Goal: Information Seeking & Learning: Learn about a topic

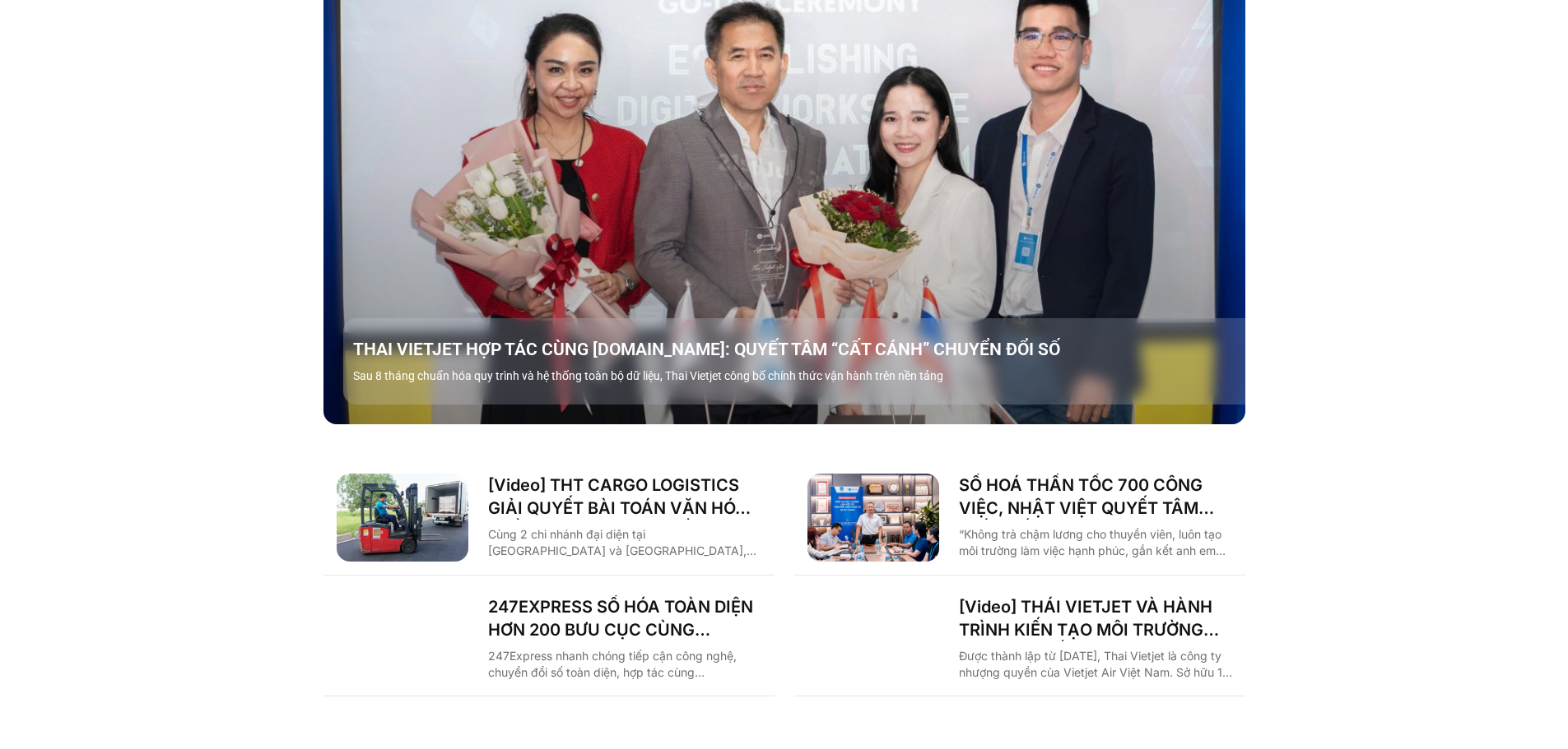
scroll to position [2304, 0]
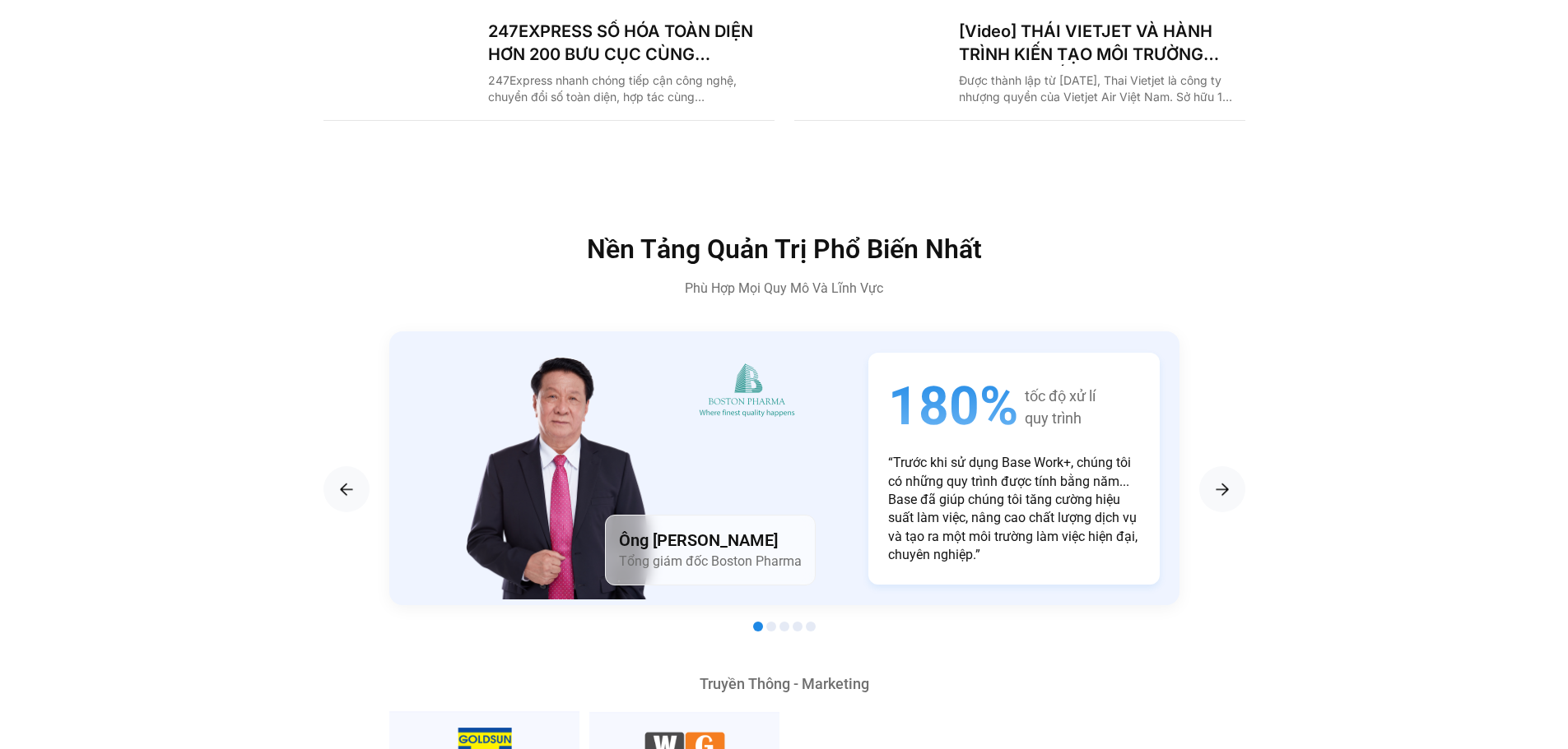
scroll to position [2961, 0]
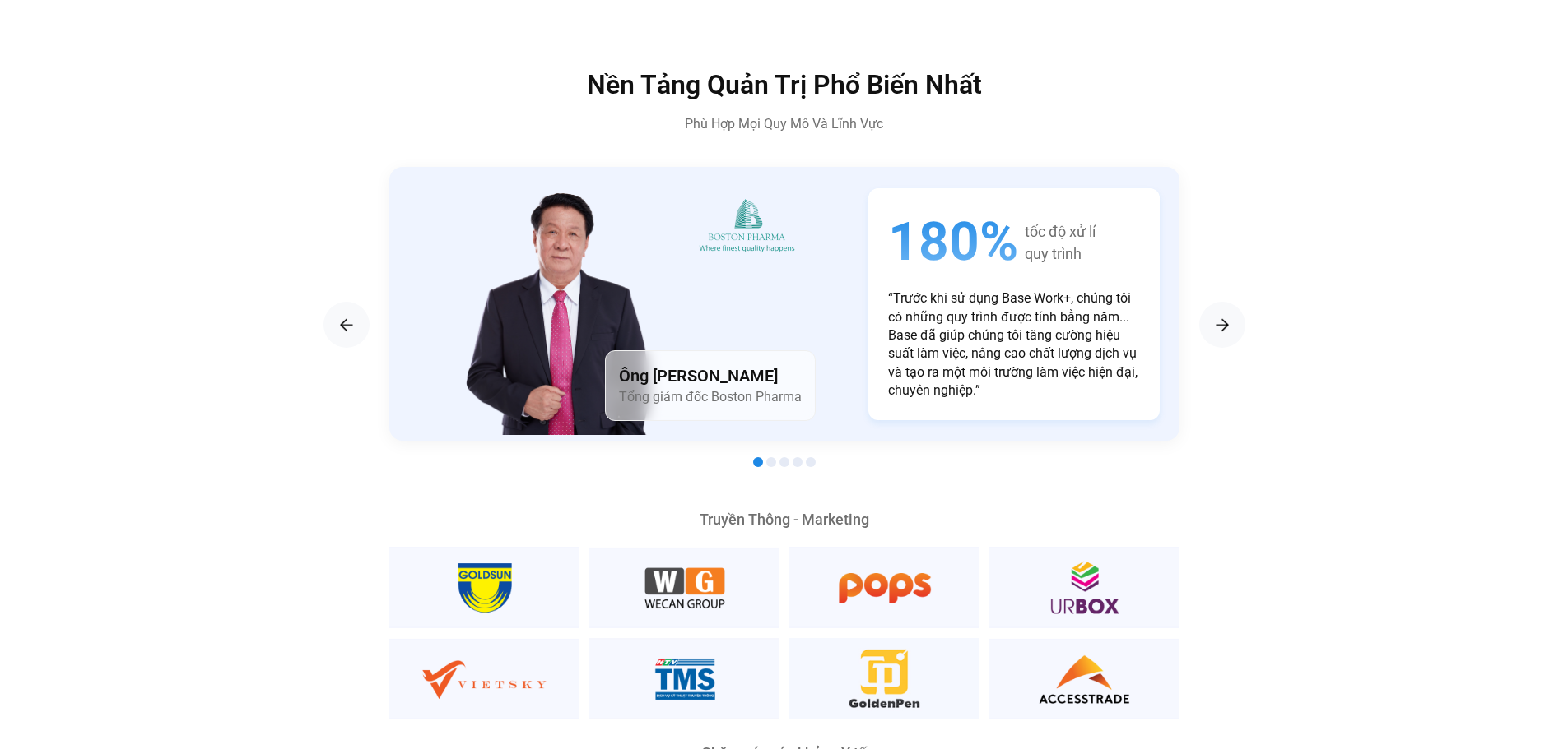
click at [868, 238] on div "180% tốc độ xử lí quy trình “Trước khi sử dụng Base Work+, chúng tôi có những q…" at bounding box center [1014, 304] width 291 height 232
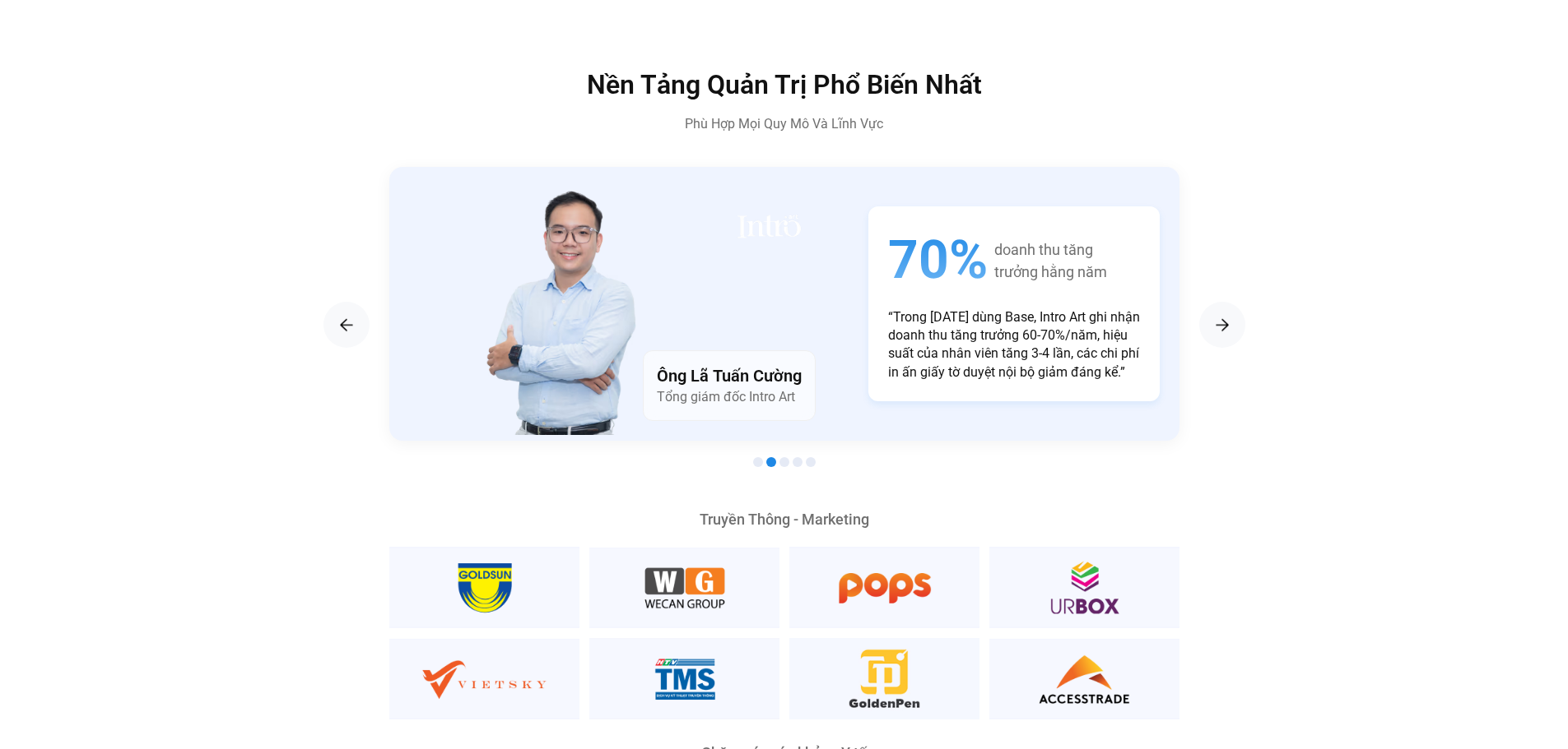
click at [824, 255] on div "Ông Lã Tuấn Cường Tổng giám đốc Intro Art" at bounding box center [607, 304] width 435 height 274
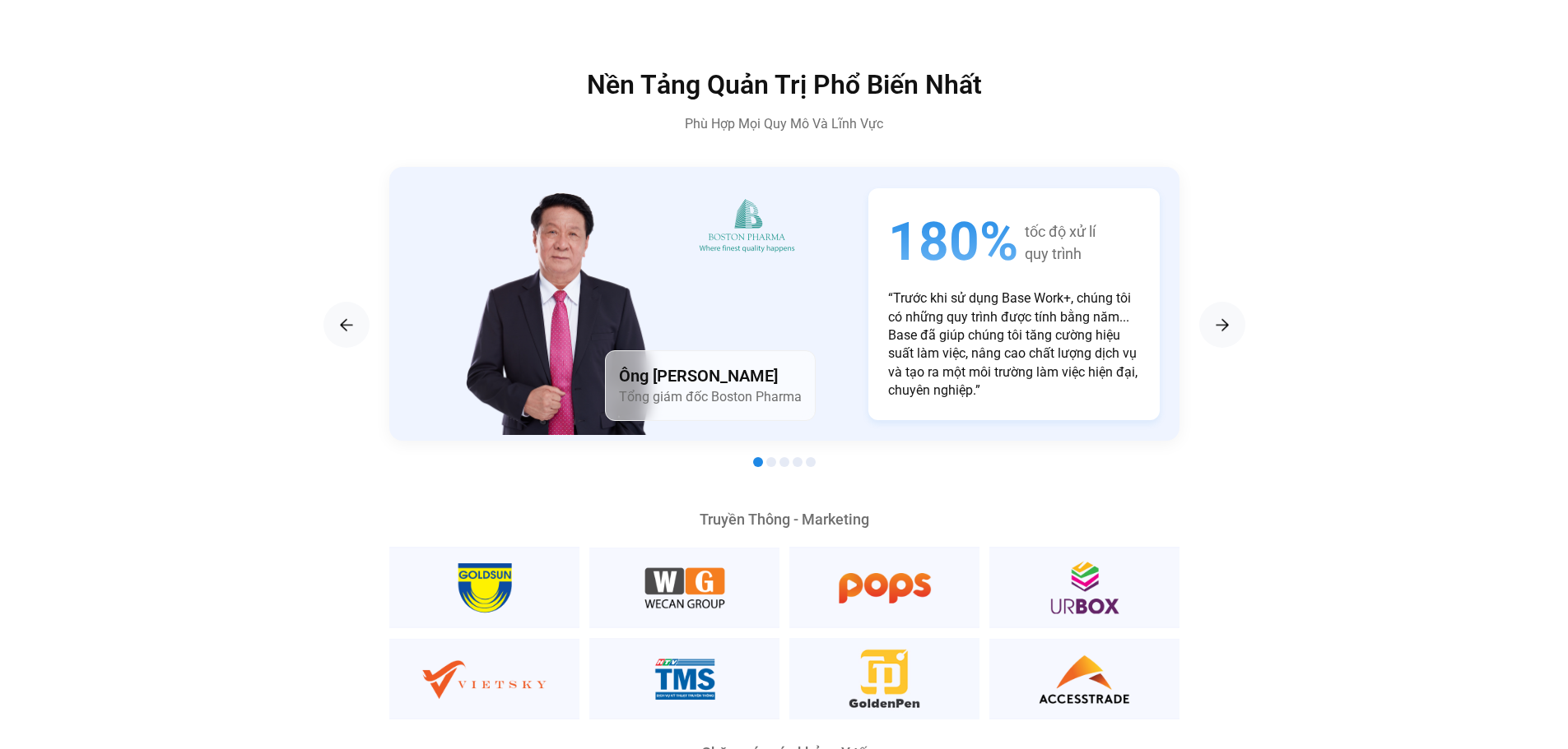
click at [608, 205] on div "Ông Lương Đăng Khoa Tổng giám đốc Boston Pharma 180% tốc độ xử lí quy trình “Tr…" at bounding box center [784, 304] width 790 height 274
click at [888, 311] on p "“Trước khi sử dụng Base Work+, chúng tôi có những quy trình được tính bằng năm.…" at bounding box center [1014, 344] width 252 height 110
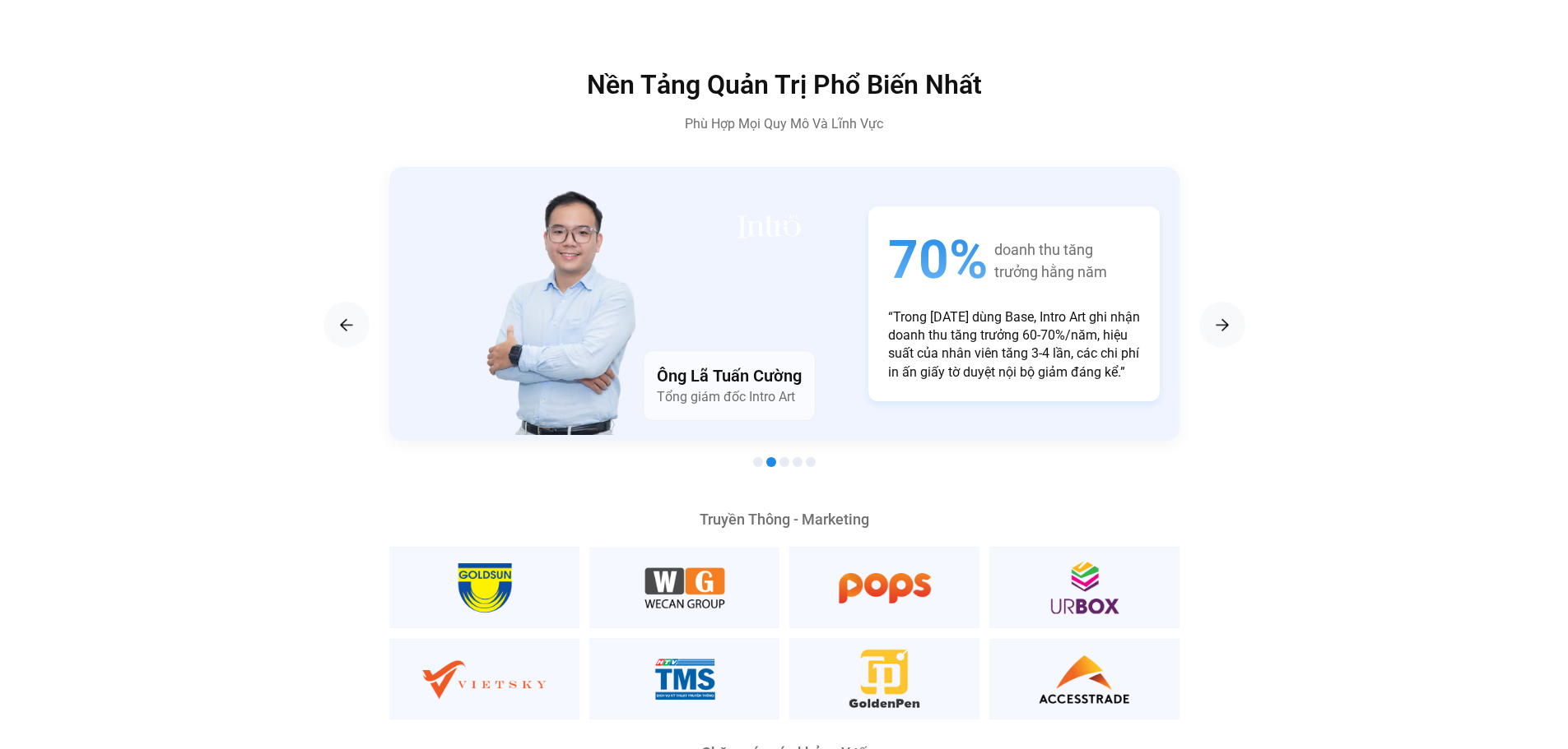
click at [831, 335] on div "Ông Lã Tuấn Cường Tổng giám đốc Intro Art 70% doanh thu tăng trưởng hằng năm “T…" at bounding box center [784, 304] width 790 height 274
click at [888, 308] on p "“Trong [DATE] dùng Base, Intro Art ghi nhận doanh thu tăng trưởng 60-70%/năm, h…" at bounding box center [1014, 345] width 252 height 74
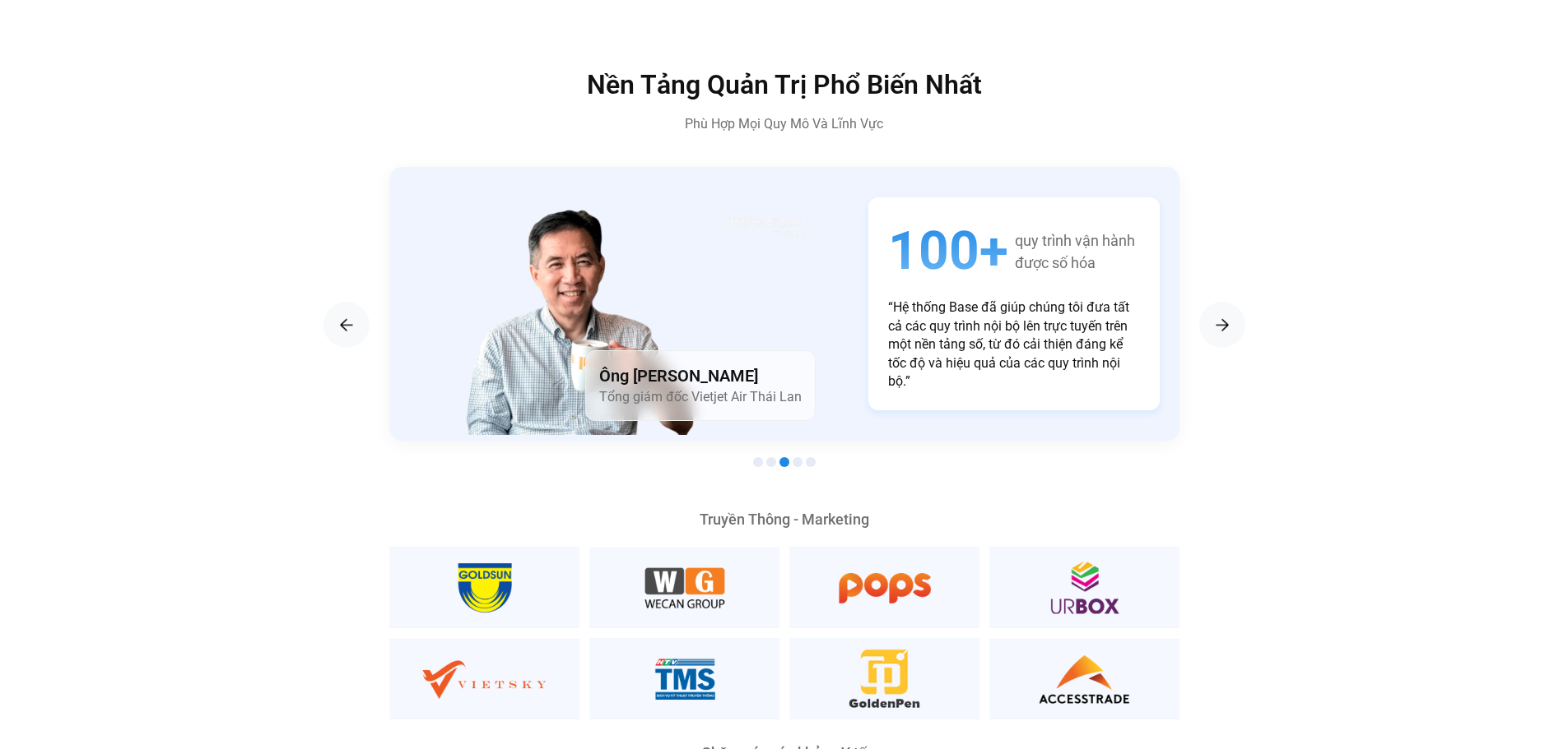
click at [849, 280] on div "100+ quy trình vận hành được số hóa “Hệ thống Base đã giúp chúng tôi đưa tất cả…" at bounding box center [1014, 304] width 331 height 253
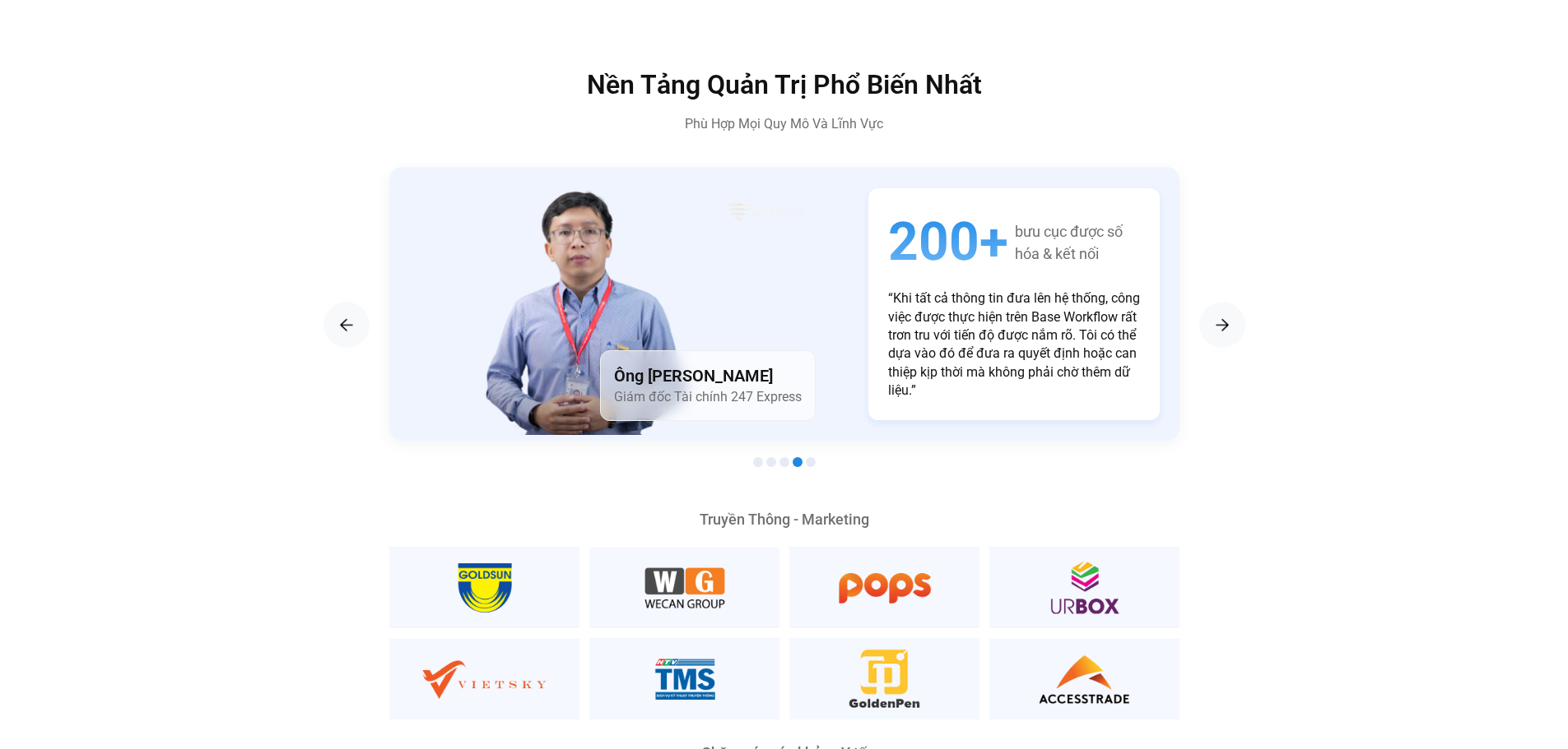
click at [849, 323] on div "200+ bưu cục được số hóa & kết nối “Khi tất cả thông tin đưa lên hệ thống, công…" at bounding box center [1014, 305] width 331 height 272
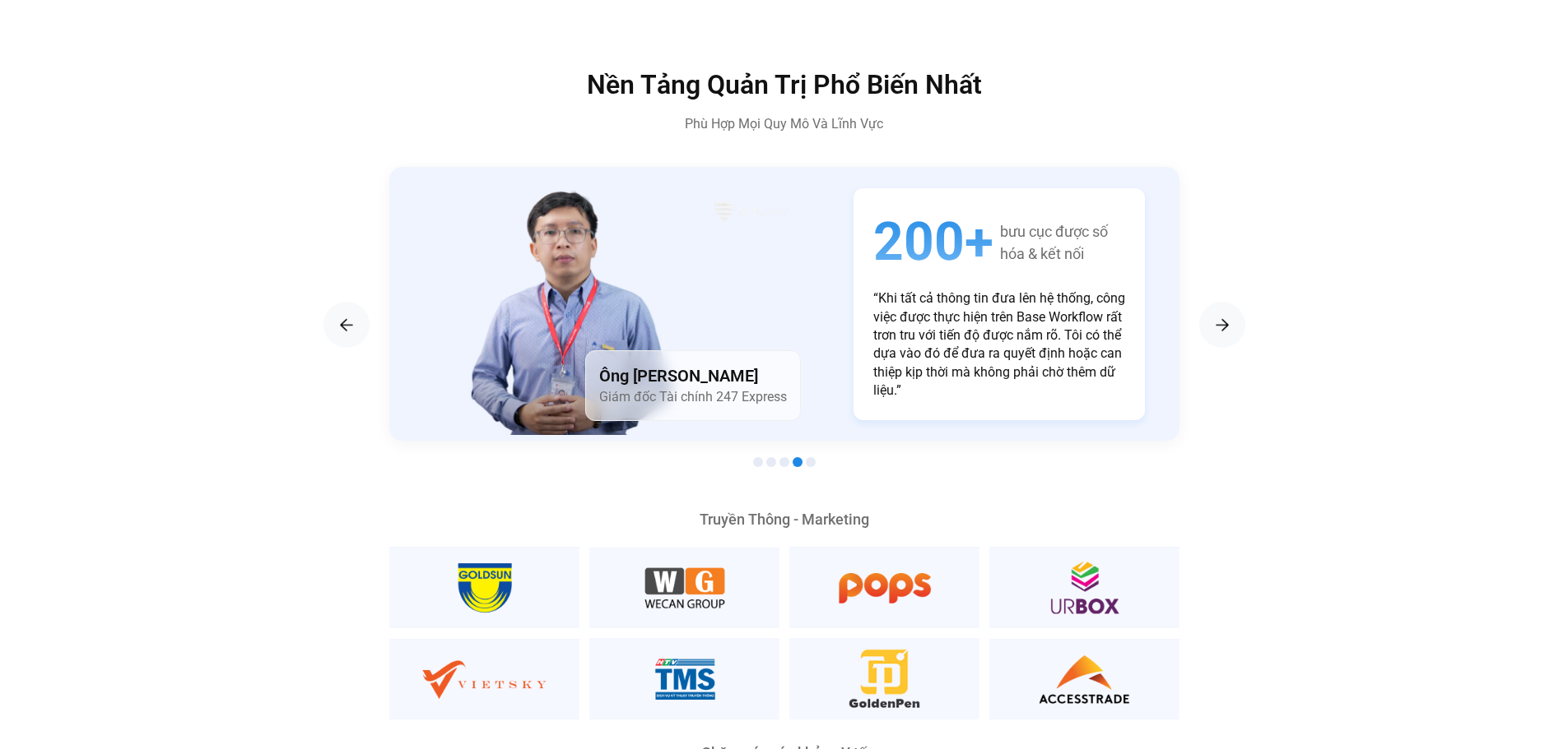
click at [853, 210] on div "200+ bưu cục được số hóa & kết nối “Khi tất cả thông tin đưa lên hệ thống, công…" at bounding box center [999, 304] width 291 height 232
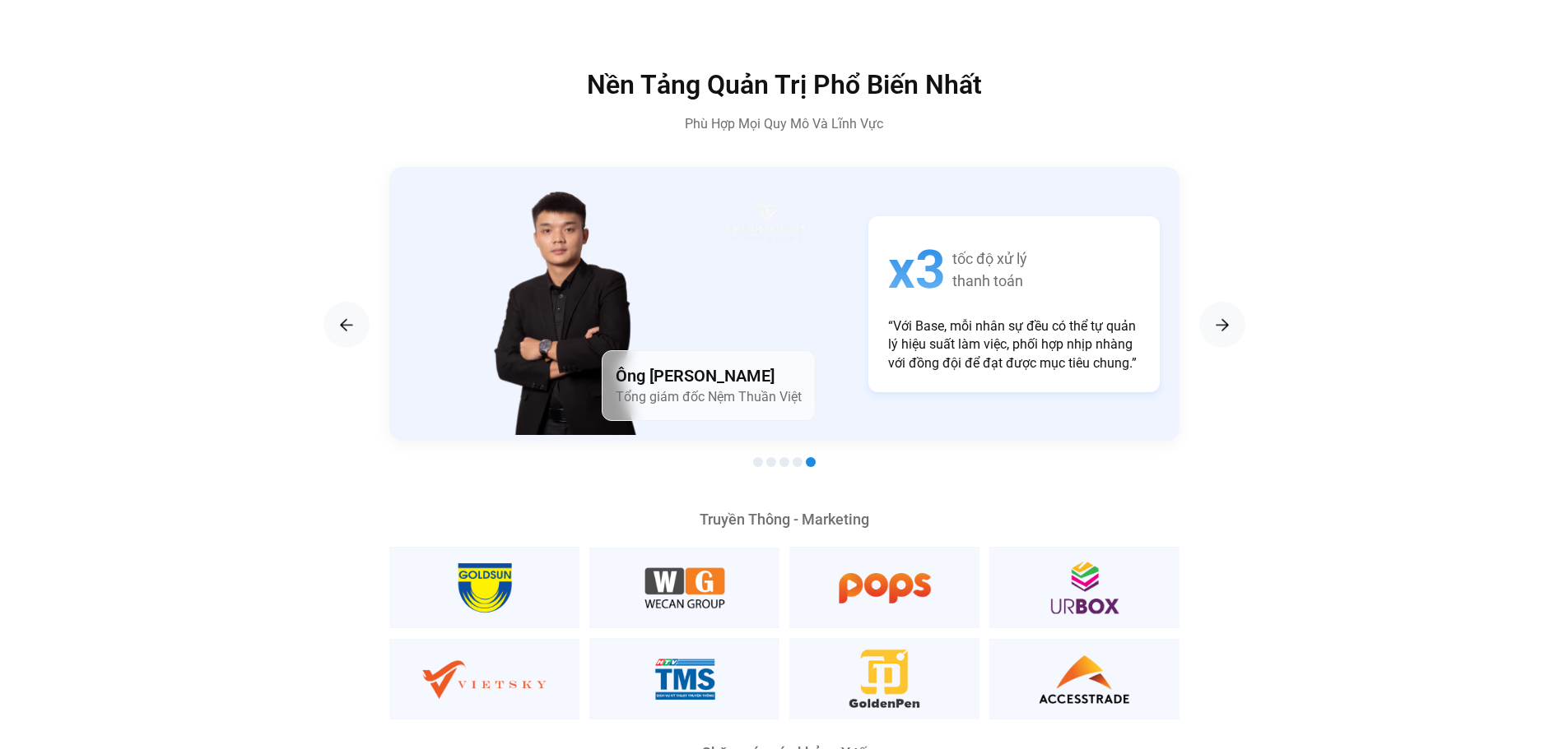
click at [648, 364] on h4 "Ông [PERSON_NAME]" at bounding box center [708, 376] width 186 height 23
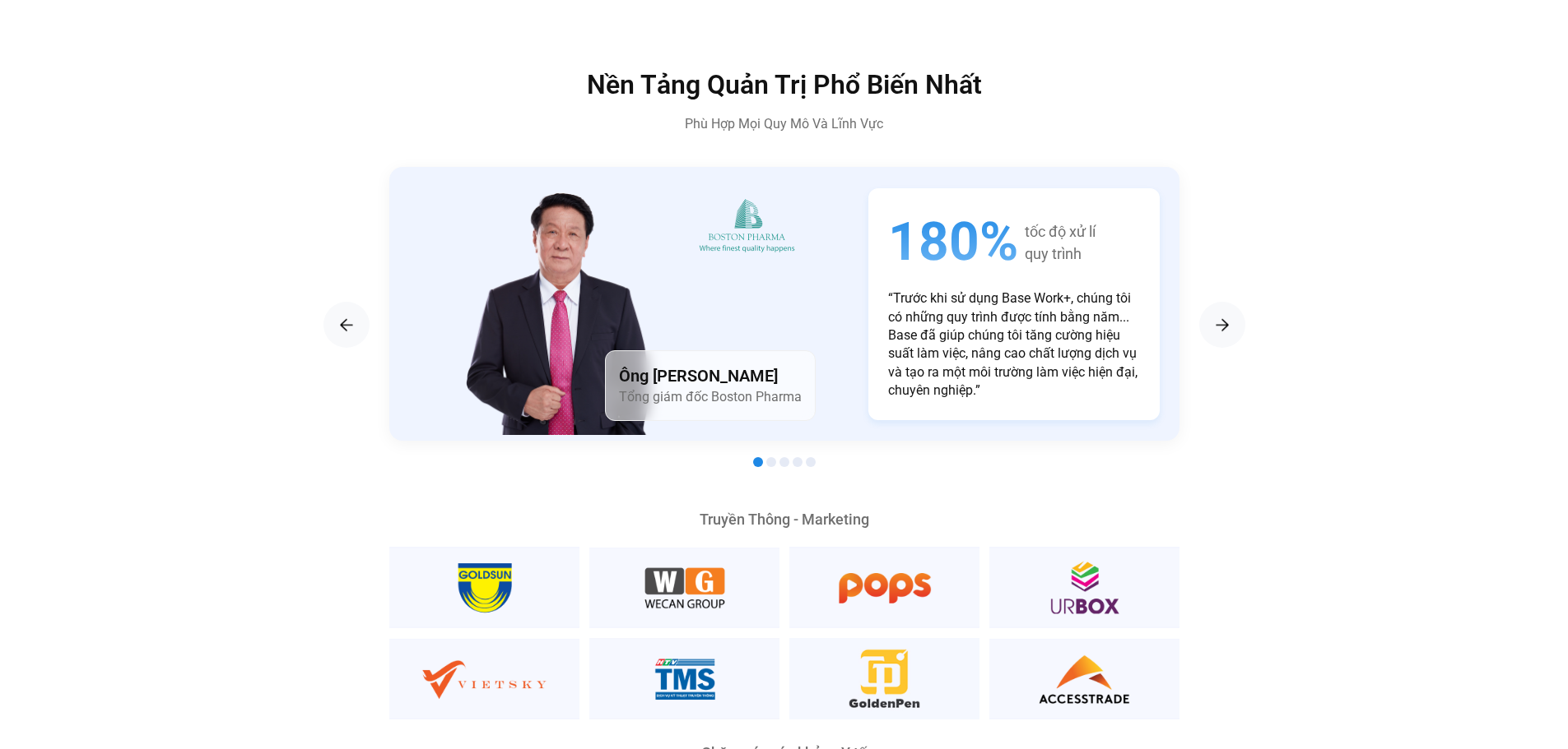
click at [661, 315] on img "1 / 5" at bounding box center [560, 311] width 200 height 247
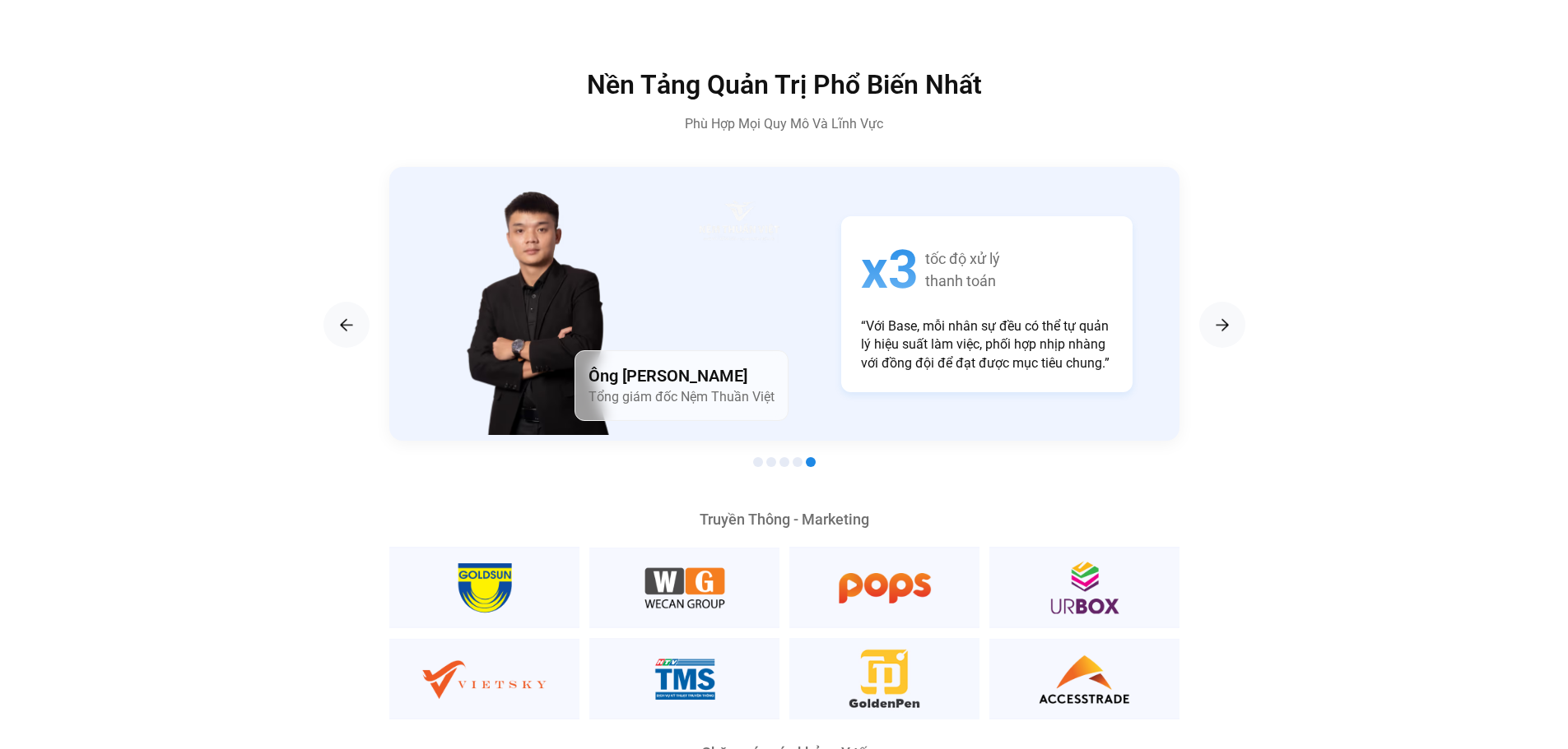
click at [739, 364] on h4 "Ông [PERSON_NAME]" at bounding box center [681, 376] width 186 height 23
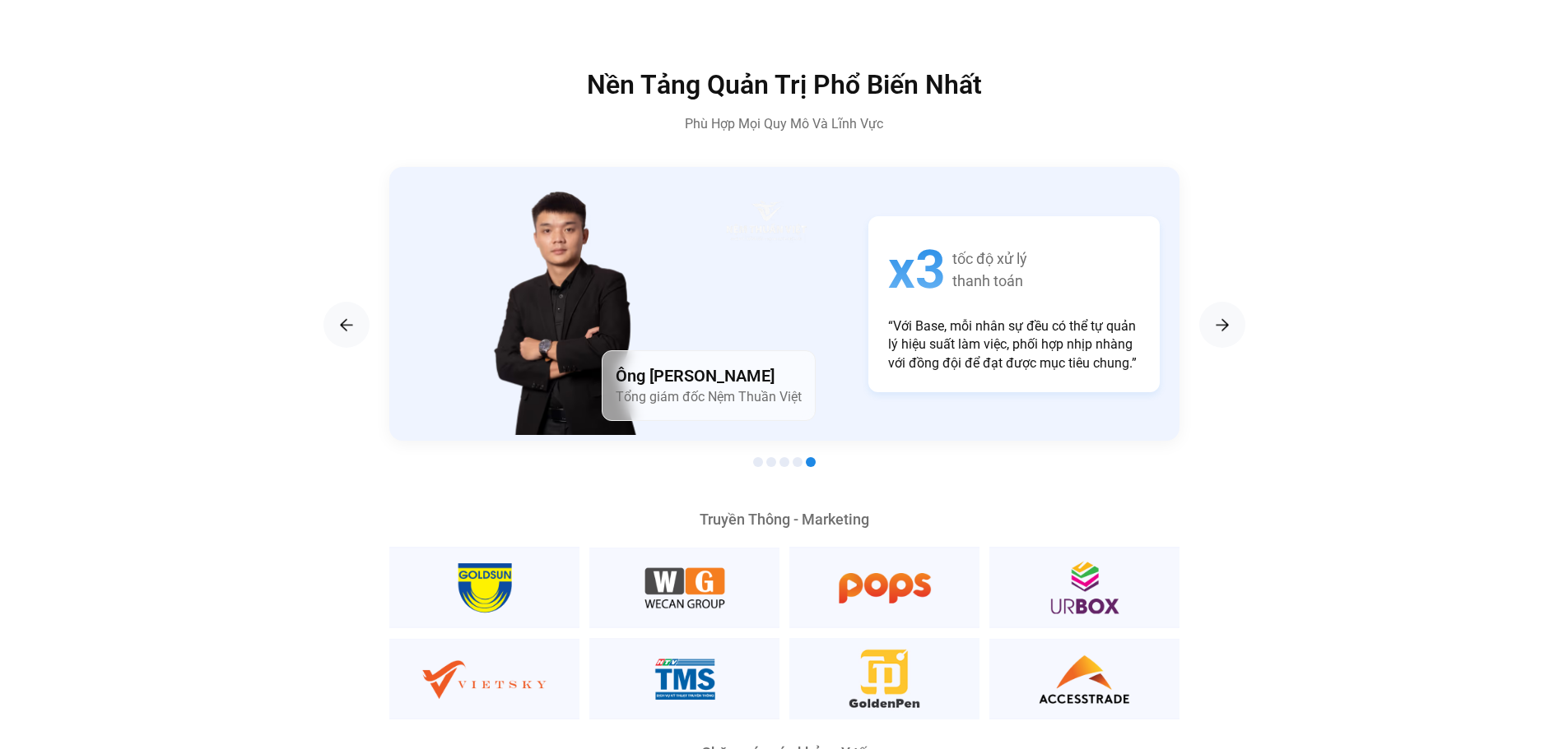
click at [657, 364] on h4 "Ông [PERSON_NAME]" at bounding box center [708, 376] width 186 height 23
